Goal: Find specific page/section: Find specific page/section

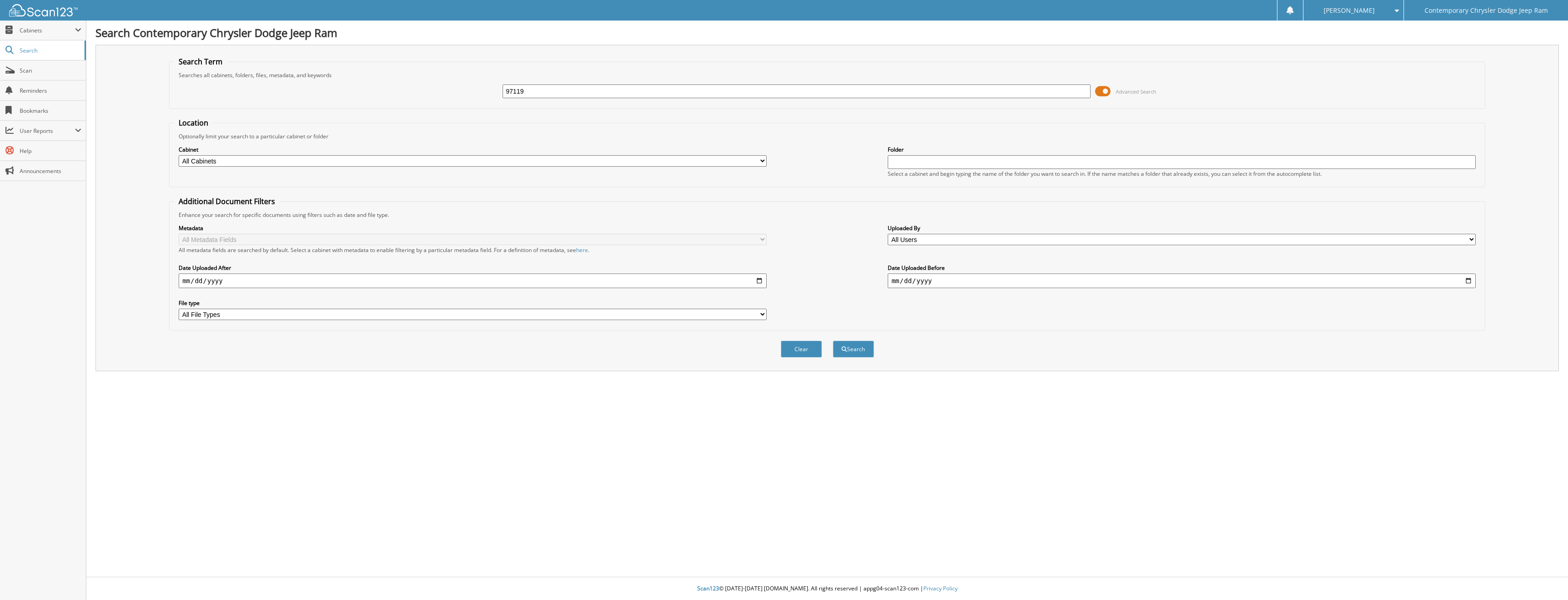
type input "97119"
click at [833, 341] on button "Search" at bounding box center [853, 349] width 41 height 17
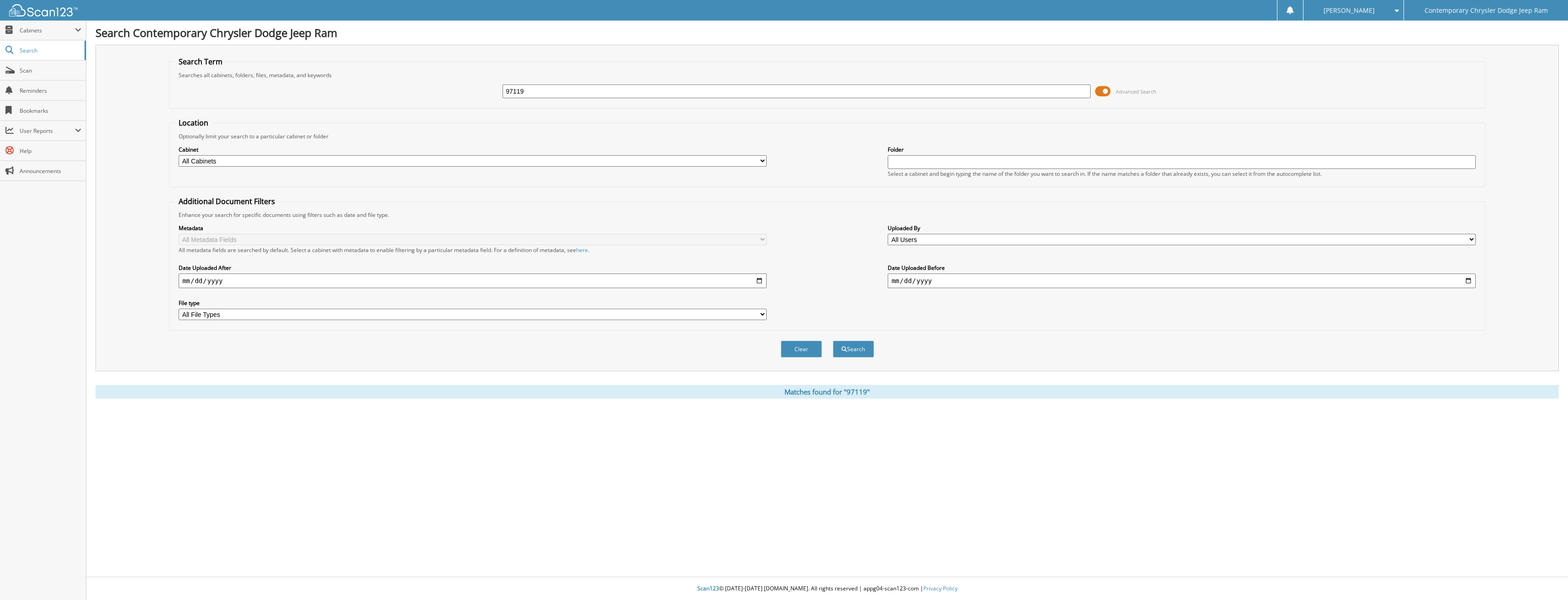
drag, startPoint x: 528, startPoint y: 91, endPoint x: 490, endPoint y: 94, distance: 38.1
click at [490, 94] on div "97119 Advanced Search" at bounding box center [827, 91] width 1306 height 25
type input "93612"
click at [833, 341] on button "Search" at bounding box center [853, 349] width 41 height 17
click at [27, 31] on span "Cabinets" at bounding box center [47, 30] width 55 height 8
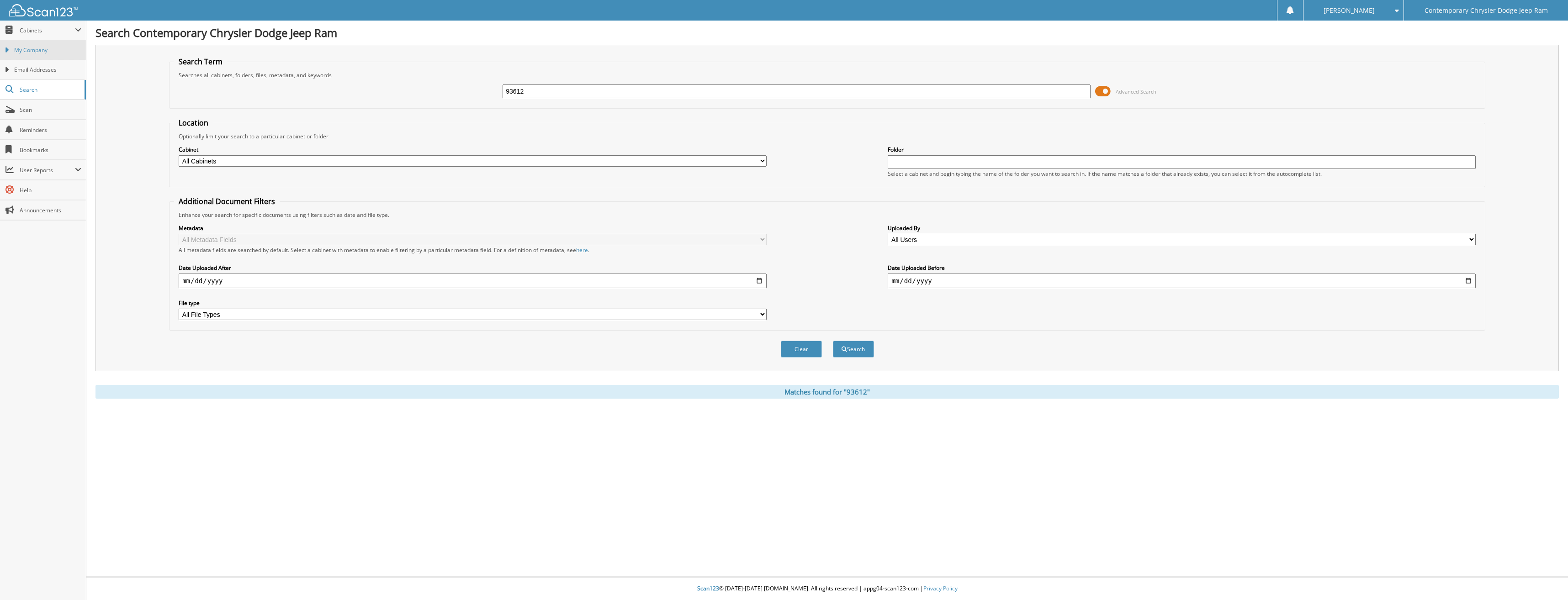
click at [35, 46] on link "My Company" at bounding box center [43, 50] width 86 height 19
